Goal: Information Seeking & Learning: Understand process/instructions

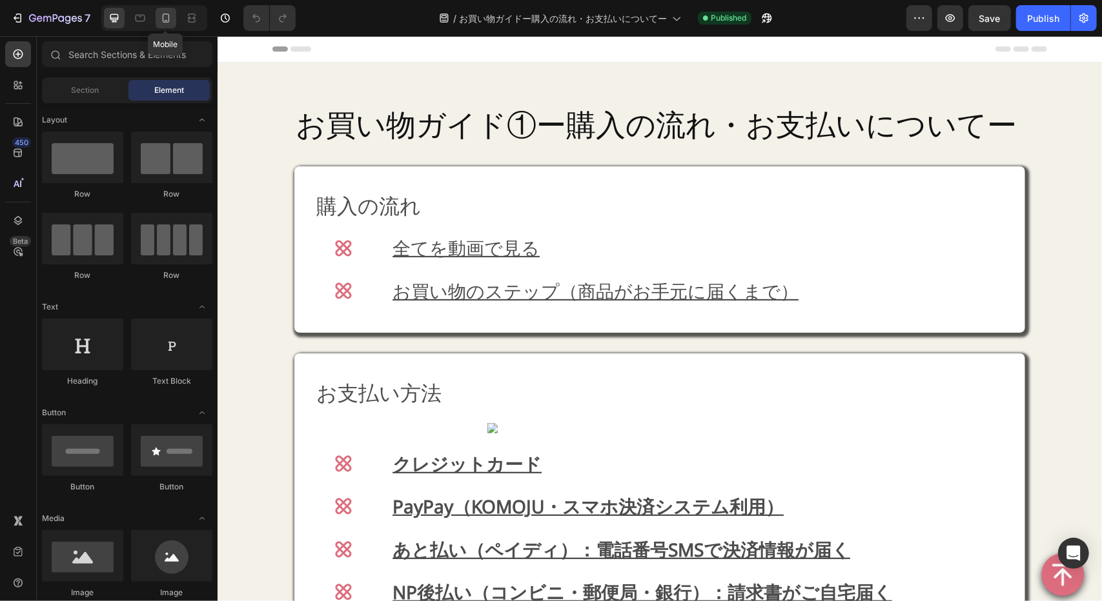
click at [168, 12] on icon at bounding box center [165, 18] width 13 height 13
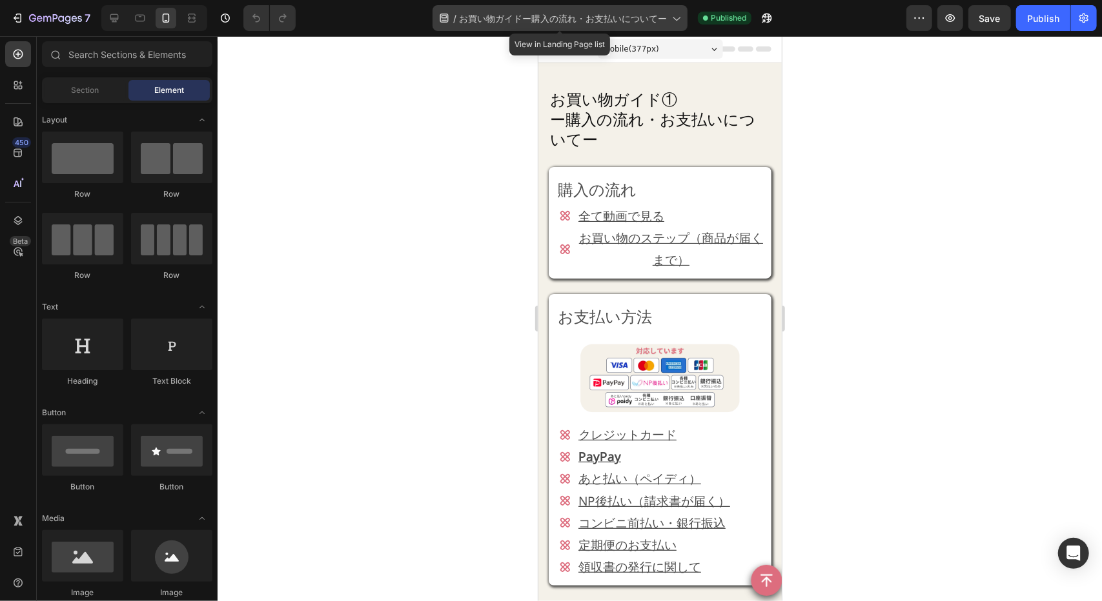
click at [622, 13] on span "お買い物ガイドー購入の流れ・お支払いについてー" at bounding box center [563, 19] width 208 height 14
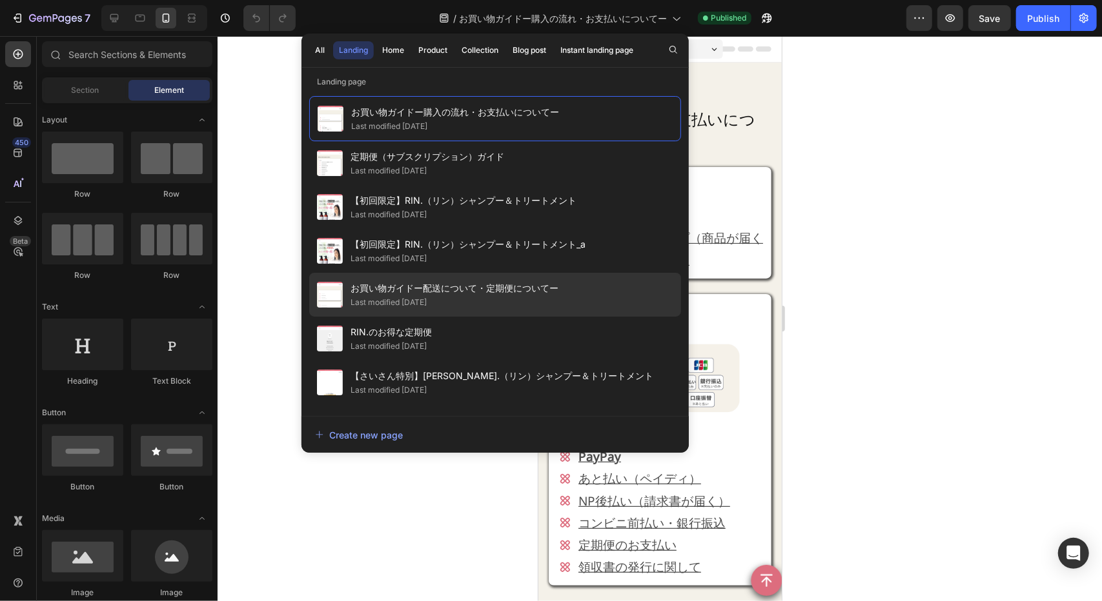
click at [523, 302] on div "Last modified [DATE]" at bounding box center [454, 302] width 208 height 13
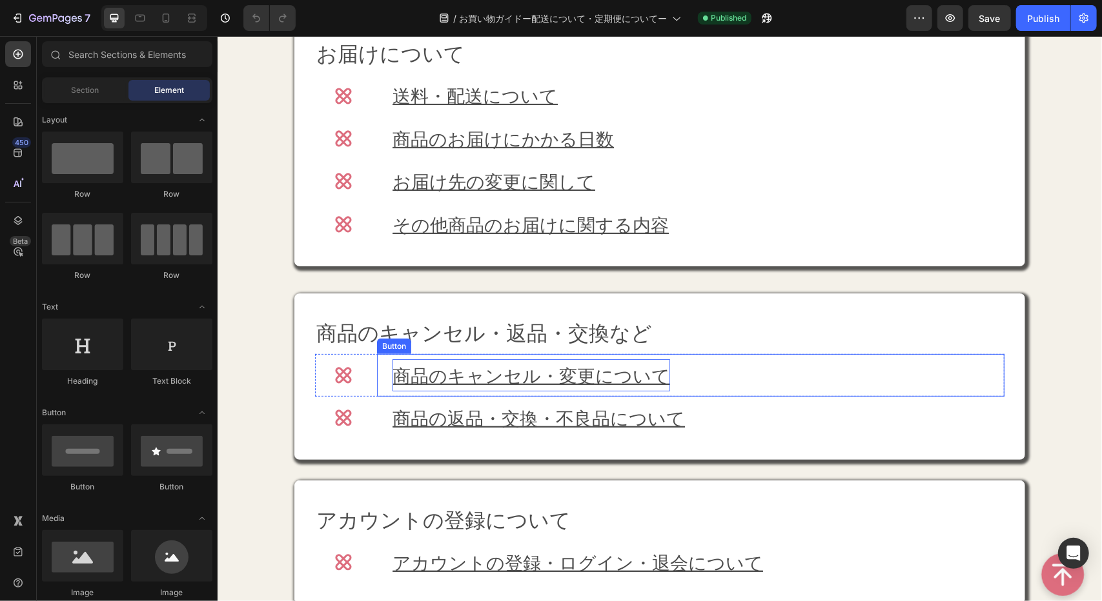
click at [511, 378] on p "商品のキャンセル・変更について" at bounding box center [531, 375] width 278 height 32
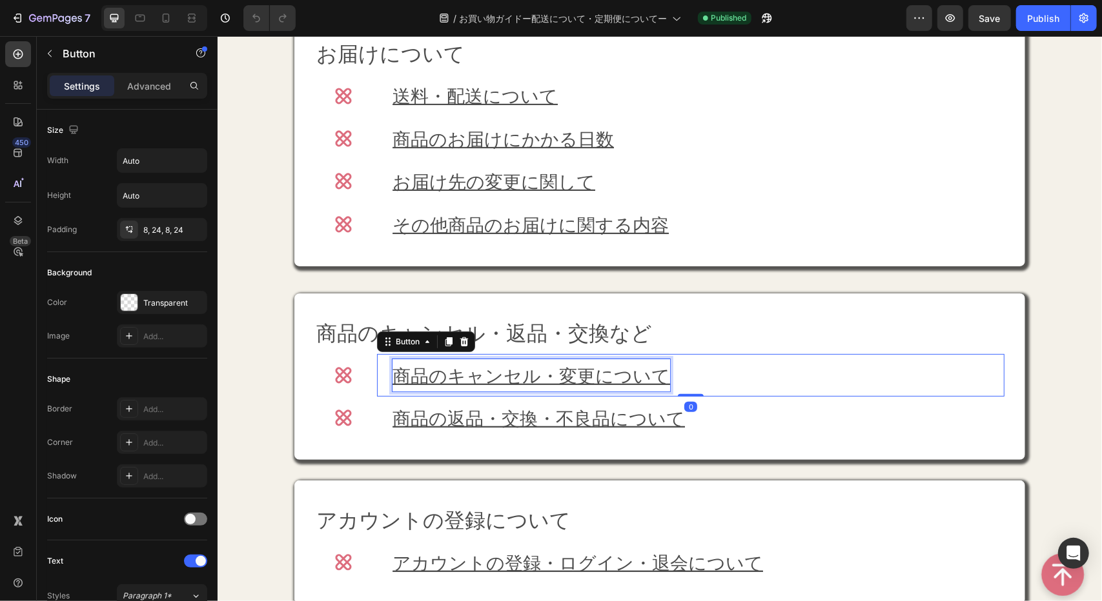
click at [511, 378] on p "商品のキャンセル・変更について" at bounding box center [531, 375] width 278 height 32
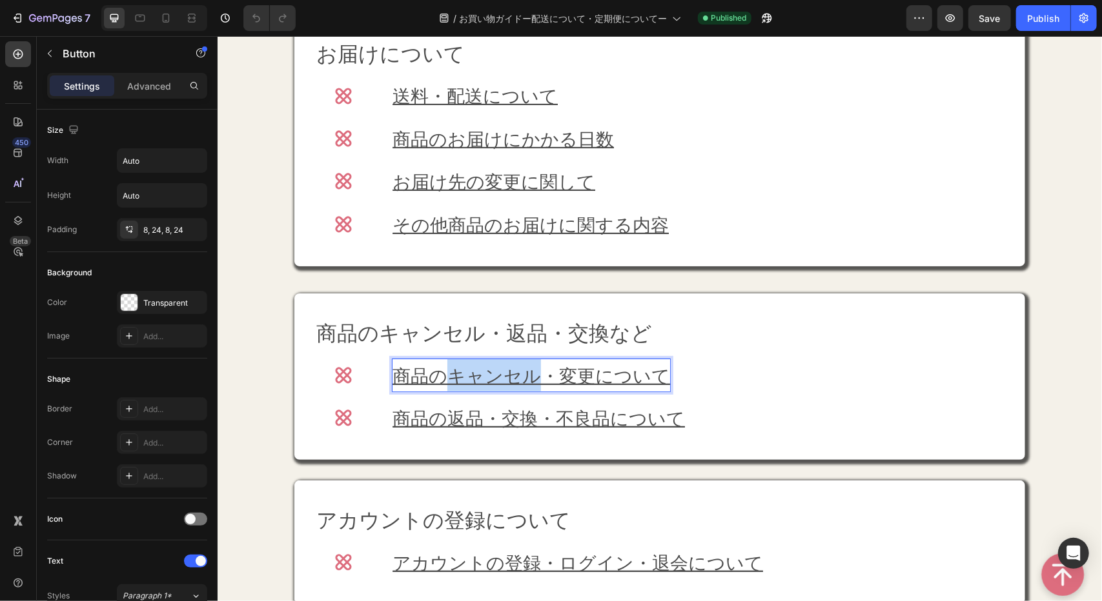
click at [511, 378] on p "商品のキャンセル・変更について" at bounding box center [531, 375] width 278 height 32
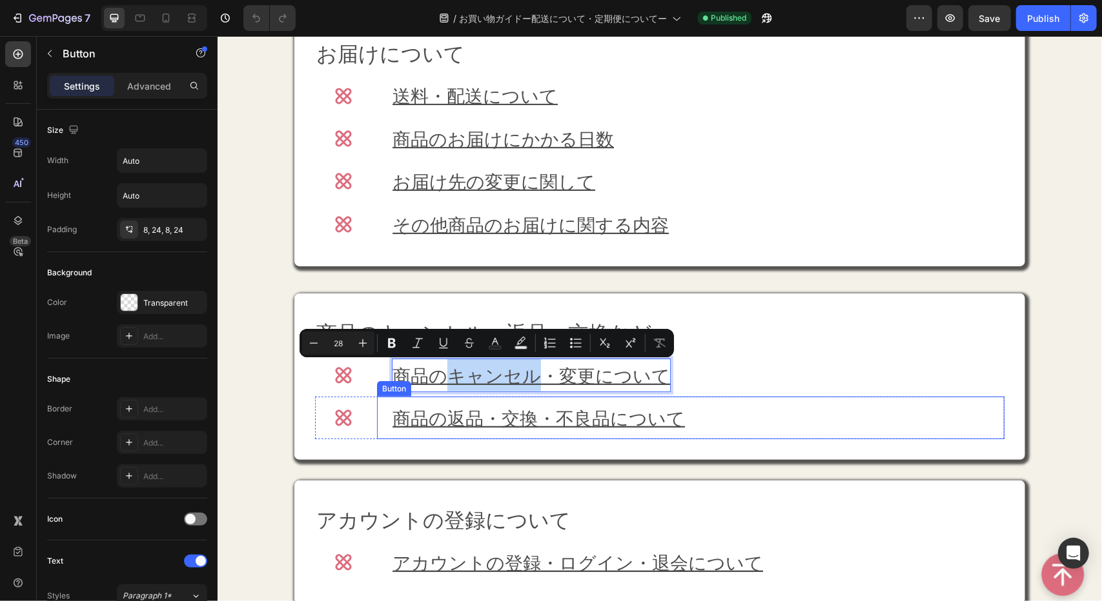
click at [756, 415] on div "商品の返品・交換・不良品について Button" at bounding box center [689, 417] width 627 height 43
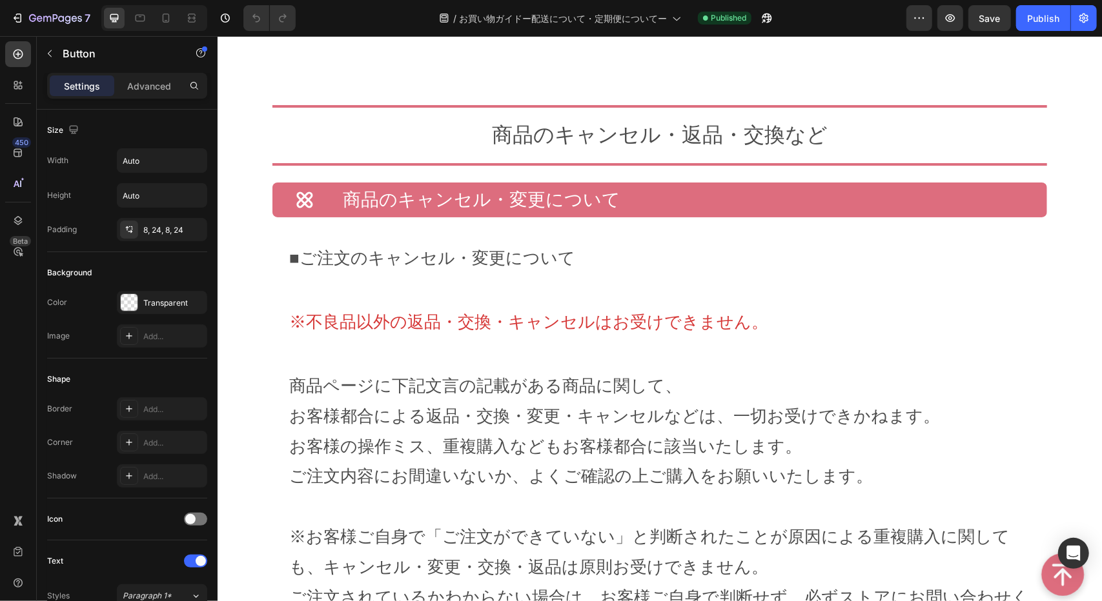
scroll to position [3164, 0]
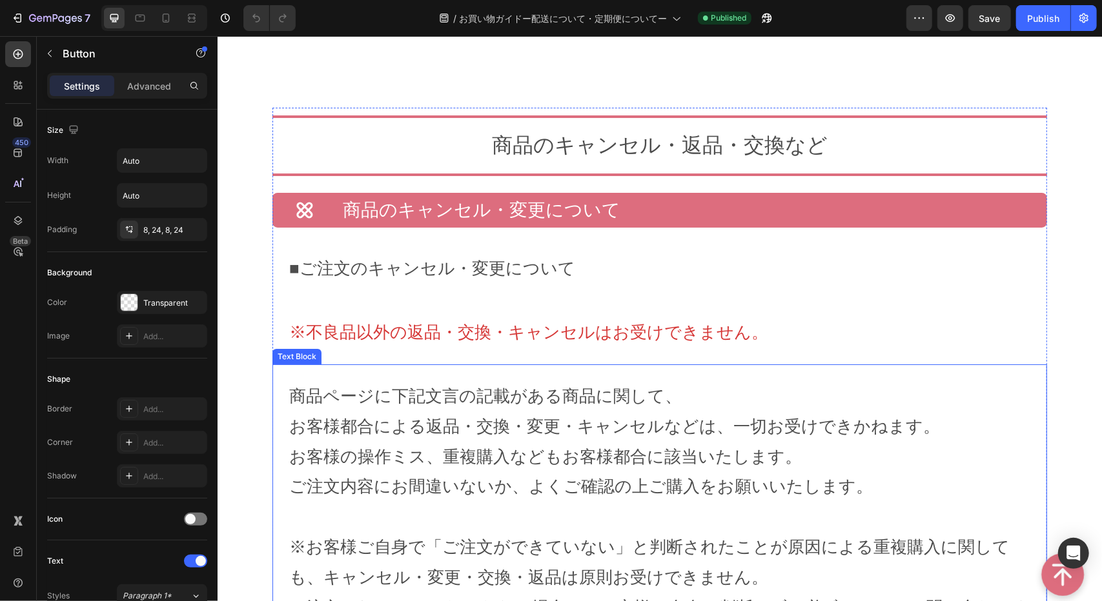
click at [672, 456] on p "お客様の操作ミス、重複購入などもお客様都合に該当いたします。" at bounding box center [658, 456] width 741 height 30
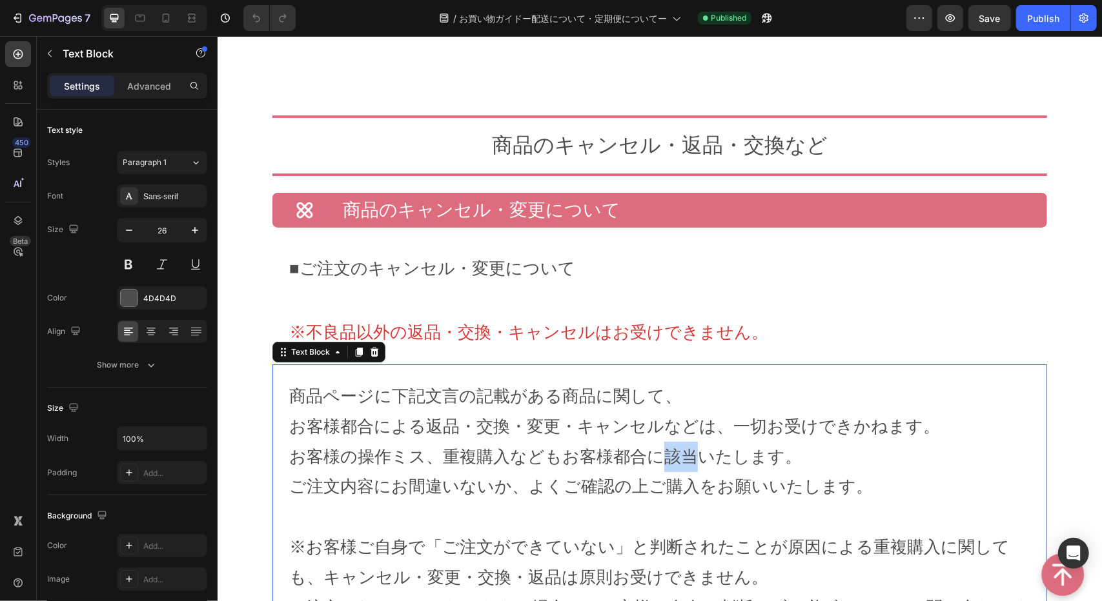
click at [672, 456] on p "お客様の操作ミス、重複購入などもお客様都合に該当いたします。" at bounding box center [658, 456] width 741 height 30
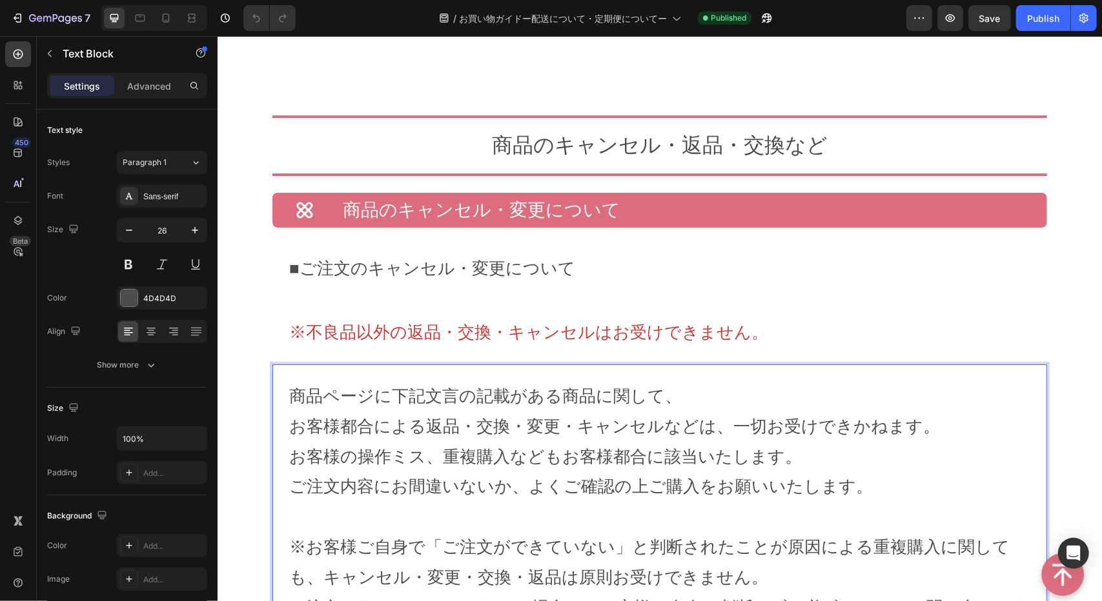
click at [373, 442] on p "お客様の操作ミス、重複購入などもお客様都合に該当いたします。" at bounding box center [658, 456] width 741 height 30
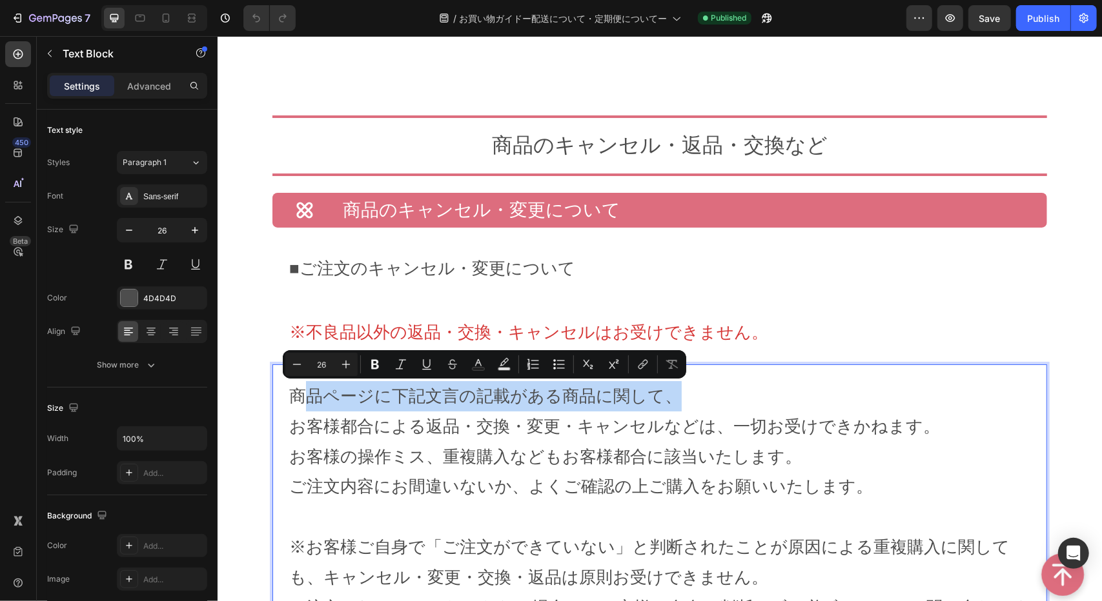
drag, startPoint x: 674, startPoint y: 399, endPoint x: 292, endPoint y: 399, distance: 382.1
click at [292, 399] on p "商品ページに下記文言の記載がある商品に関して、" at bounding box center [658, 396] width 741 height 30
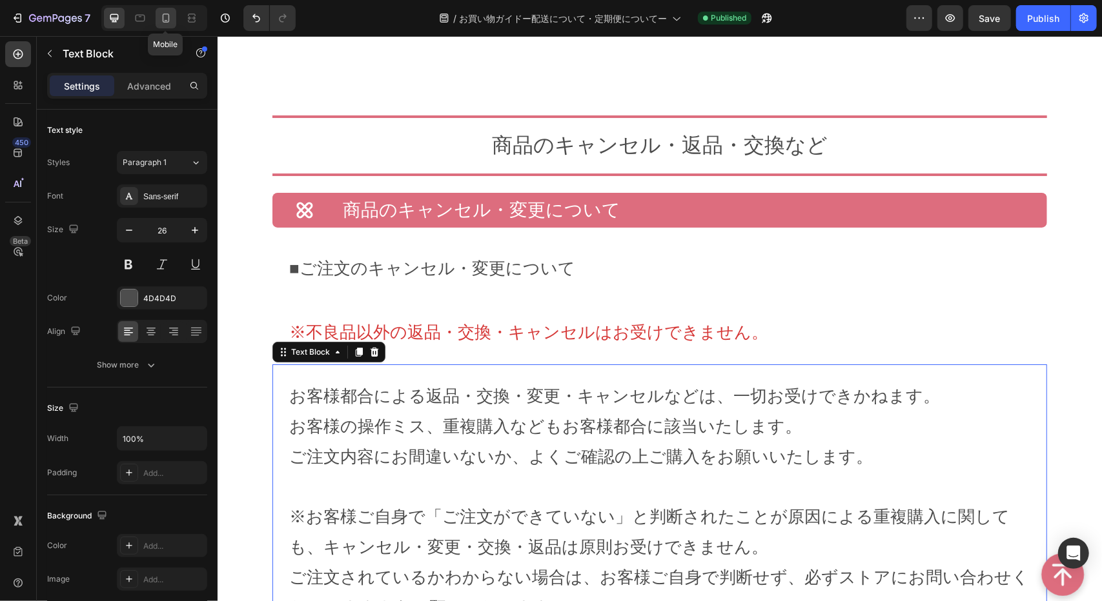
click at [164, 16] on icon at bounding box center [165, 18] width 13 height 13
type input "19"
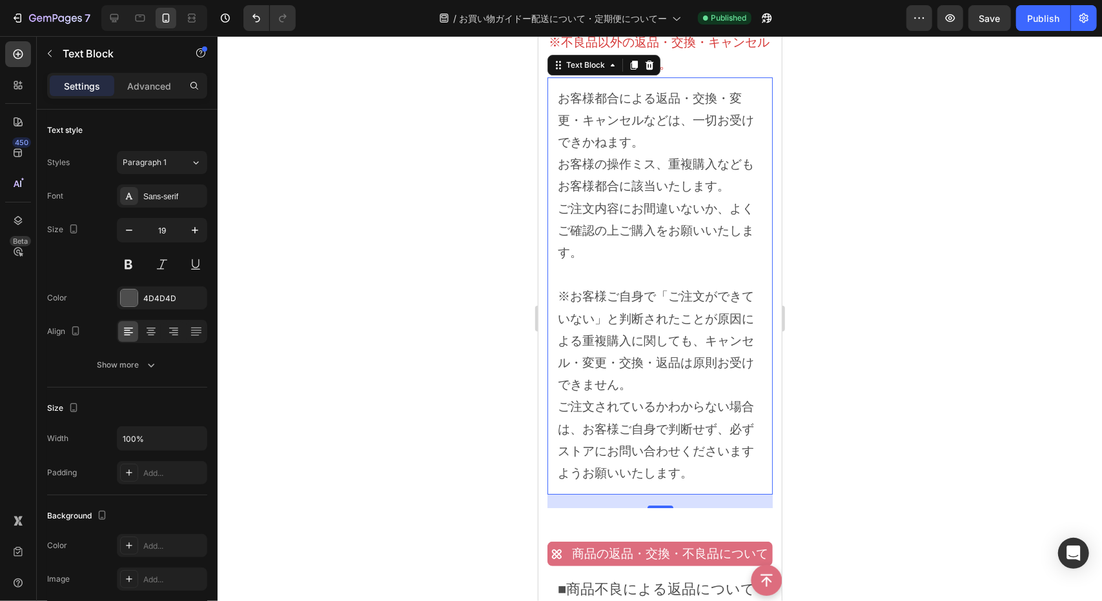
scroll to position [2976, 0]
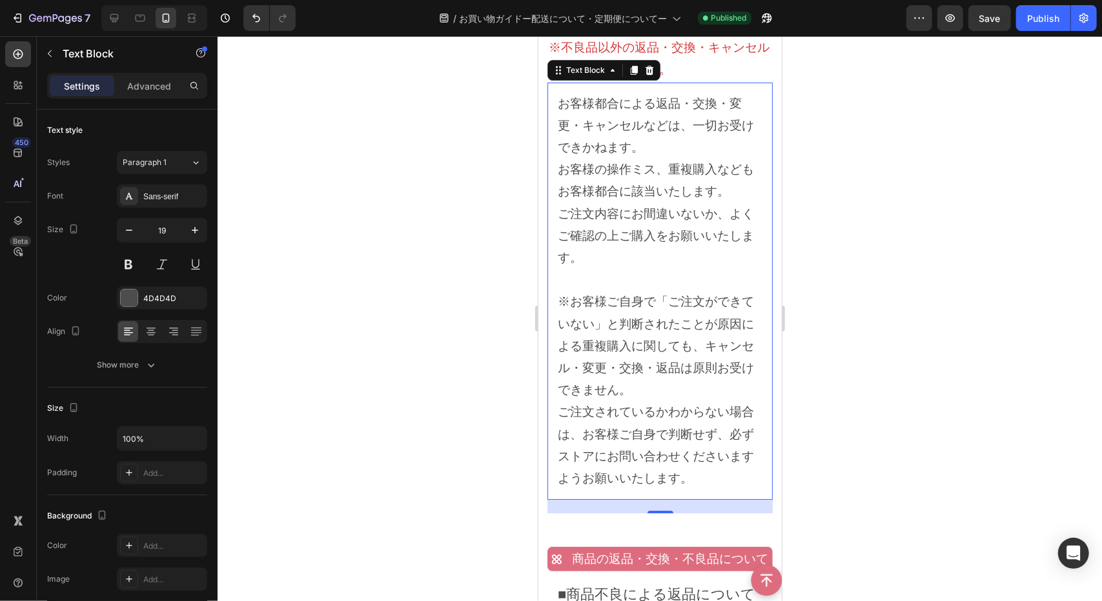
click at [936, 246] on div at bounding box center [659, 318] width 884 height 565
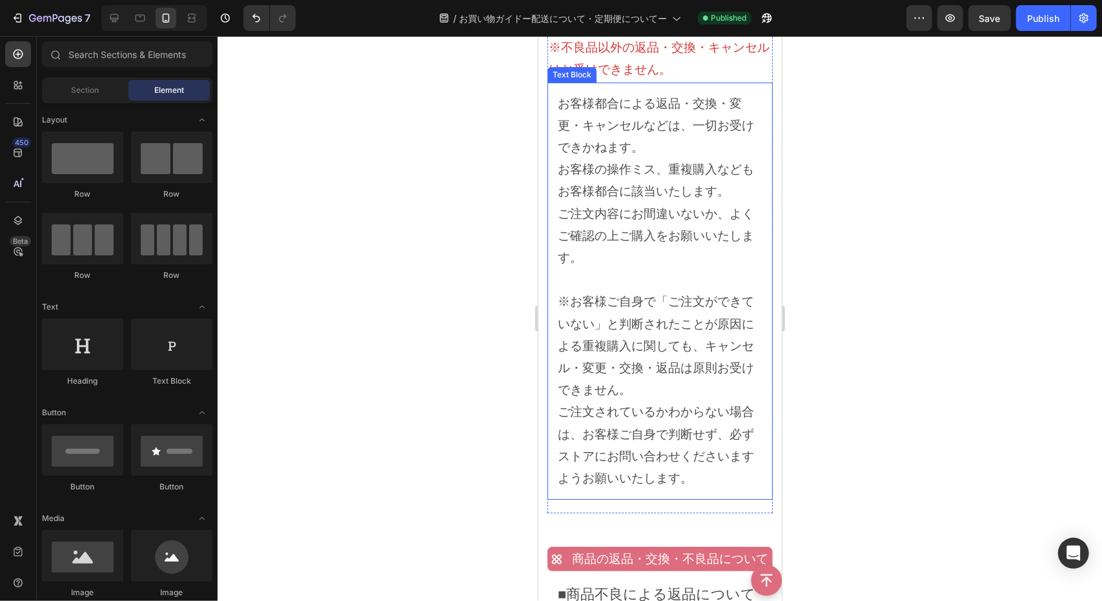
click at [731, 185] on p "お客様の操作ミス、重複購入などもお客様都合に該当いたします。" at bounding box center [659, 180] width 205 height 44
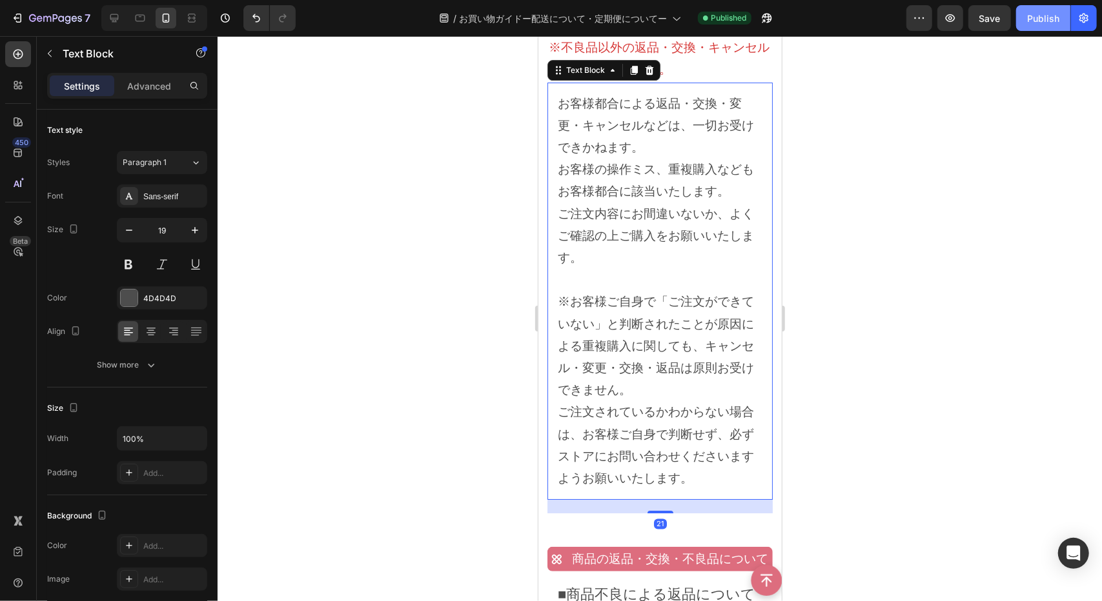
click at [1043, 14] on div "Publish" at bounding box center [1043, 19] width 32 height 14
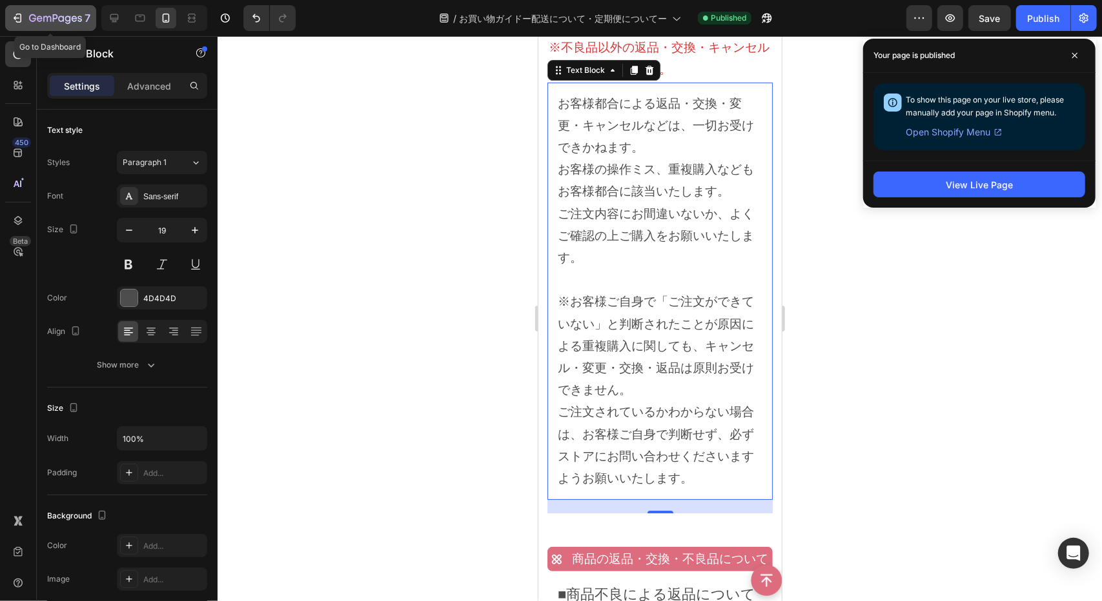
click at [80, 14] on icon "button" at bounding box center [55, 19] width 53 height 11
